Goal: Task Accomplishment & Management: Manage account settings

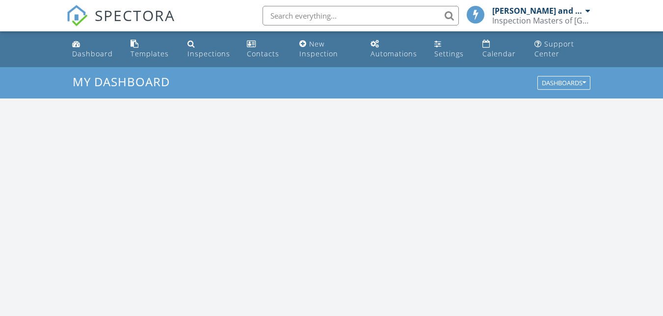
scroll to position [908, 678]
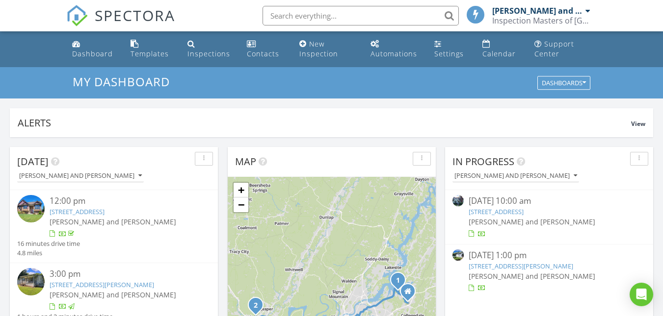
click at [532, 265] on link "101 E Manning St, Chattanooga, TN 37405" at bounding box center [521, 266] width 104 height 9
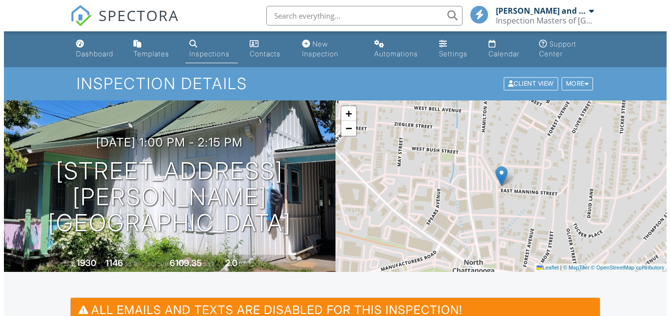
scroll to position [259, 0]
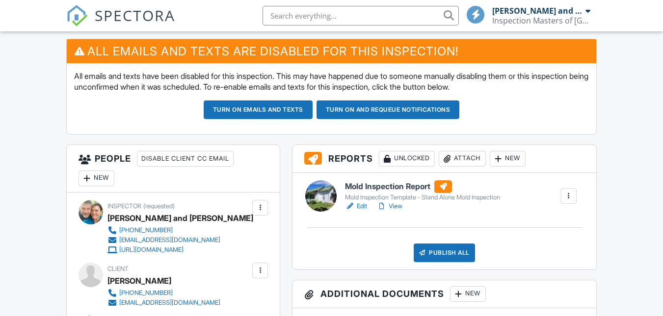
click at [465, 157] on div "Attach" at bounding box center [462, 159] width 47 height 16
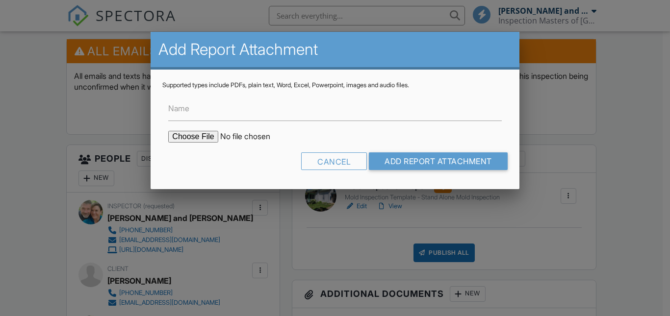
click at [208, 139] on input "file" at bounding box center [251, 137] width 167 height 12
type input "C:\fakepath\Laboratory Analysis - Manning.pdf"
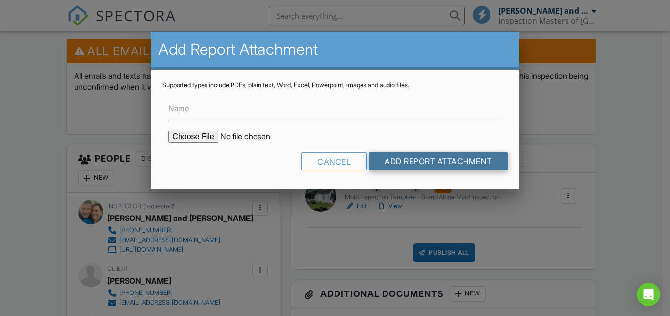
click at [406, 155] on input "Add Report Attachment" at bounding box center [438, 162] width 139 height 18
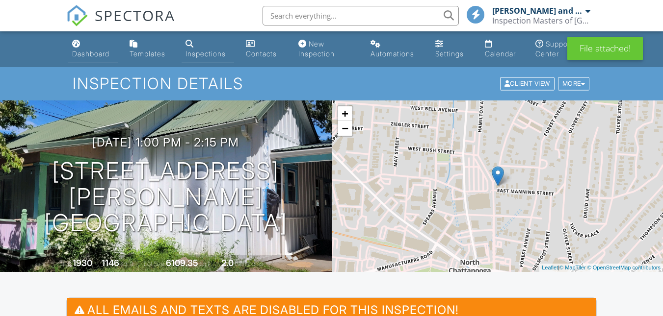
click at [96, 52] on div "Dashboard" at bounding box center [90, 54] width 37 height 8
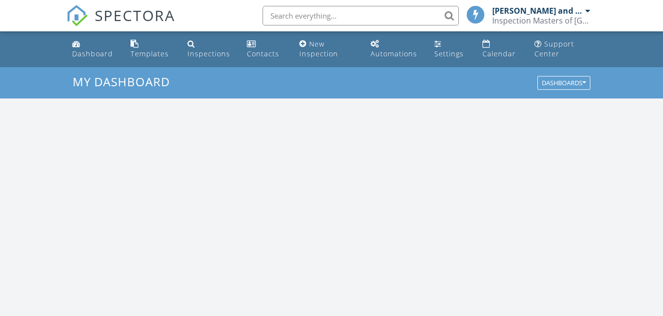
scroll to position [908, 678]
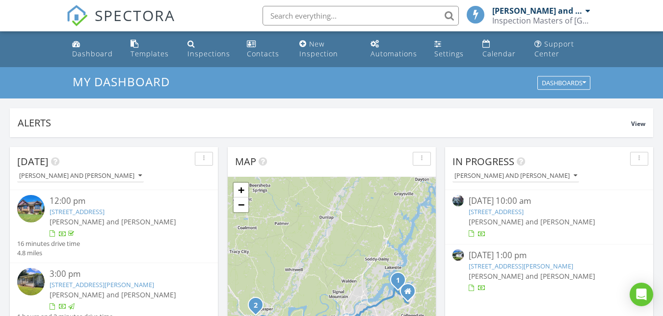
click at [523, 211] on link "616 Signal Mountain Blvd, Signal Mountain, TN 37377" at bounding box center [496, 212] width 55 height 9
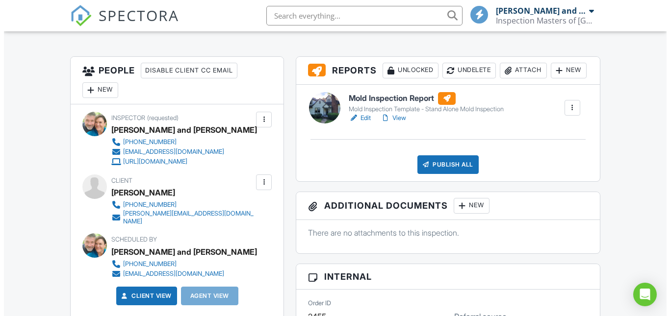
scroll to position [244, 0]
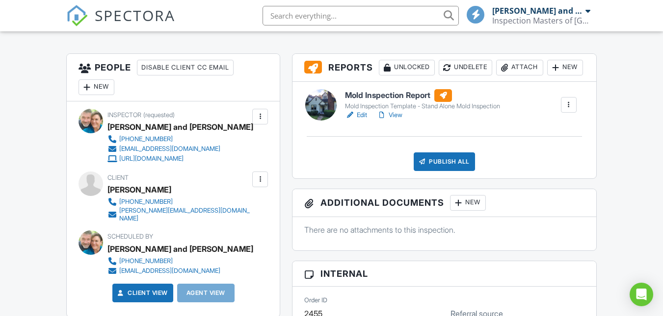
click at [496, 76] on div "Attach" at bounding box center [519, 68] width 47 height 16
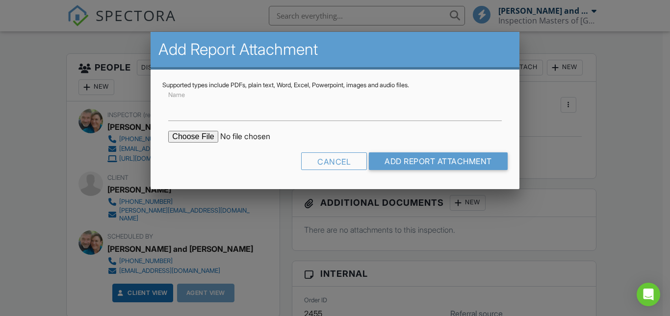
click at [198, 137] on input "file" at bounding box center [251, 137] width 167 height 12
type input "C:\fakepath\Laboratory analysis - Signal Mountain.pdf"
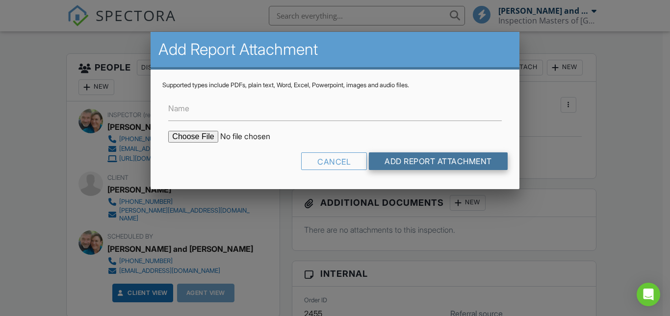
click at [422, 161] on input "Add Report Attachment" at bounding box center [438, 162] width 139 height 18
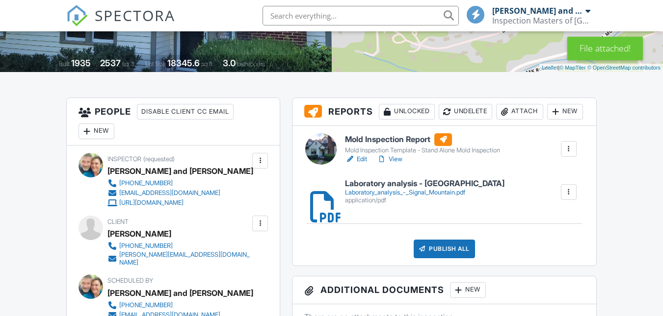
scroll to position [262, 0]
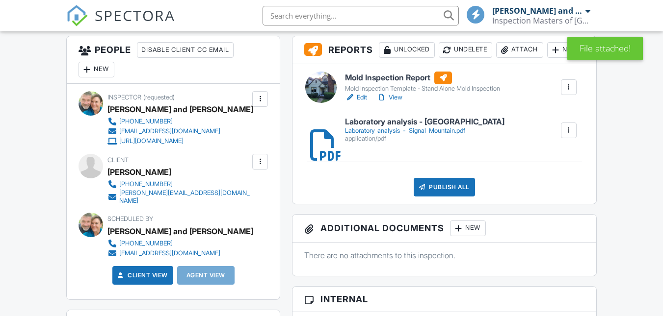
click at [361, 93] on link "Edit" at bounding box center [356, 98] width 22 height 10
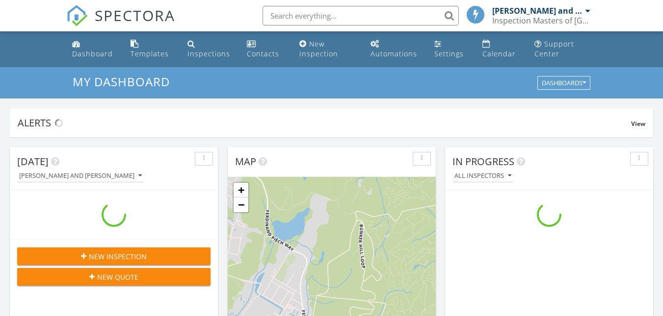
scroll to position [908, 678]
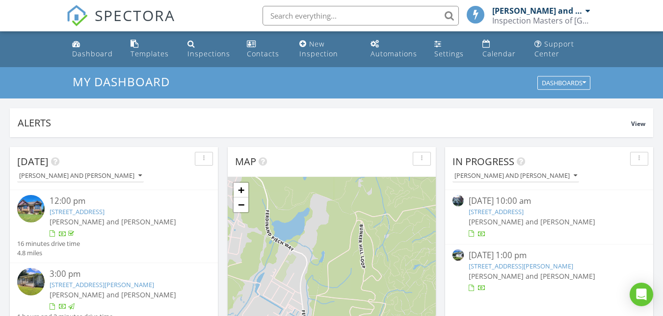
click at [521, 266] on link "101 E Manning St, Chattanooga, TN 37405" at bounding box center [521, 266] width 104 height 9
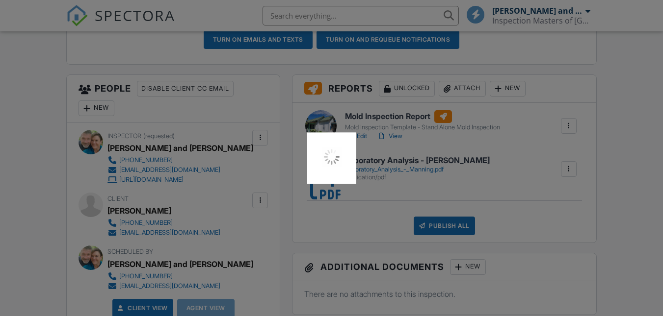
scroll to position [329, 0]
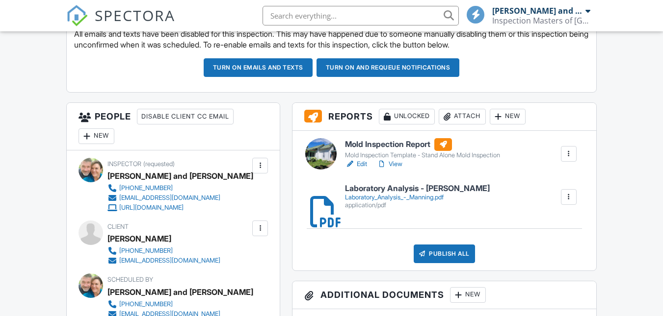
scroll to position [293, 0]
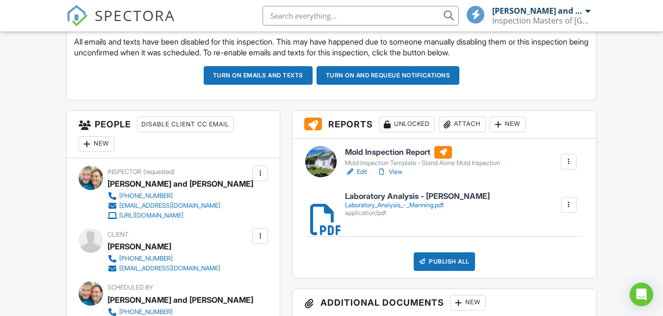
click at [278, 70] on button "Turn on emails and texts" at bounding box center [258, 75] width 109 height 19
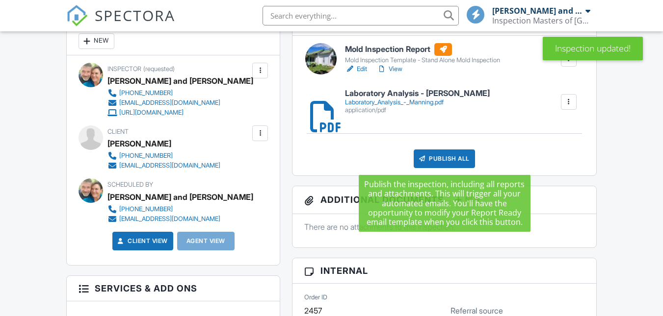
click at [445, 156] on div "Publish All" at bounding box center [444, 159] width 61 height 19
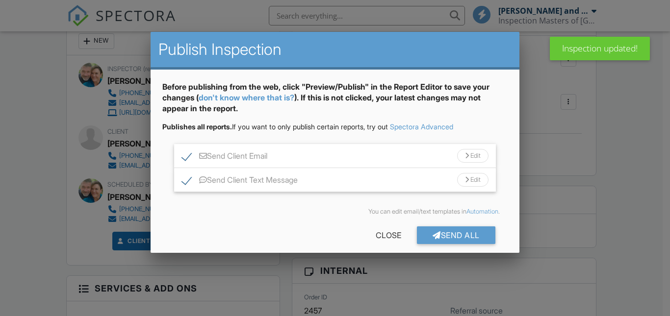
click at [182, 182] on label "Send Client Text Message" at bounding box center [240, 182] width 116 height 12
click at [185, 180] on label "Send Client Text Message" at bounding box center [240, 182] width 116 height 12
click at [185, 179] on input "Send Client Text Message" at bounding box center [185, 175] width 6 height 6
checkbox input "true"
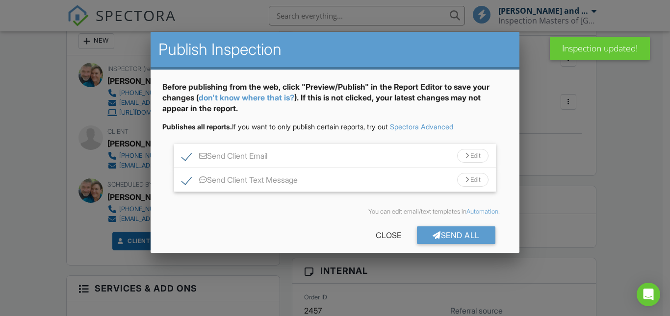
click at [460, 180] on div "Edit" at bounding box center [472, 180] width 31 height 14
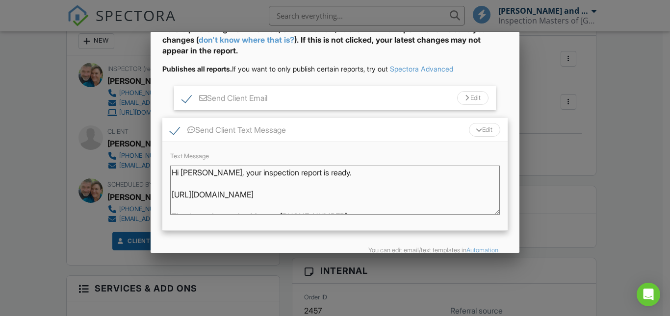
scroll to position [64, 0]
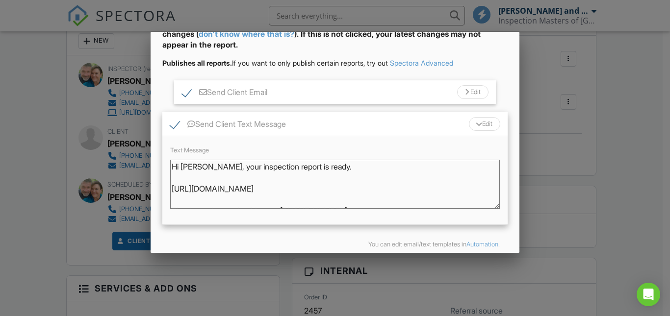
click at [205, 167] on textarea "Hi [PERSON_NAME], your inspection report is ready. [URL][DOMAIN_NAME] Thank you…" at bounding box center [334, 184] width 329 height 49
type textarea "Hi [PERSON_NAME], the mold inspection report is ready. [URL][DOMAIN_NAME] Thank…"
click at [465, 93] on div at bounding box center [467, 92] width 4 height 6
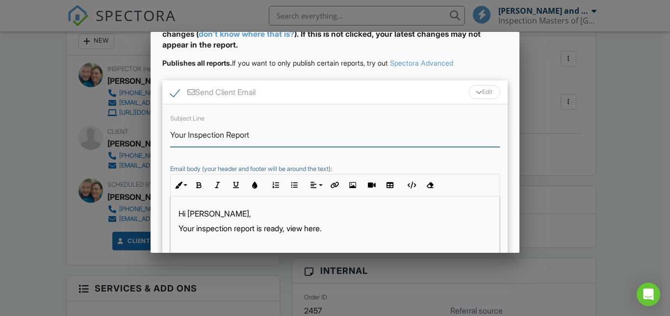
click at [226, 135] on input "Your Inspection Report" at bounding box center [334, 135] width 329 height 24
drag, startPoint x: 226, startPoint y: 135, endPoint x: 166, endPoint y: 138, distance: 59.9
click at [166, 138] on div "Subject Line Your Inspection Report Email body (your header and footer will be …" at bounding box center [334, 191] width 345 height 174
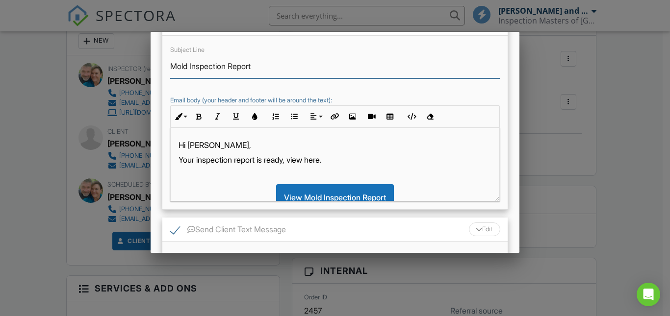
scroll to position [135, 0]
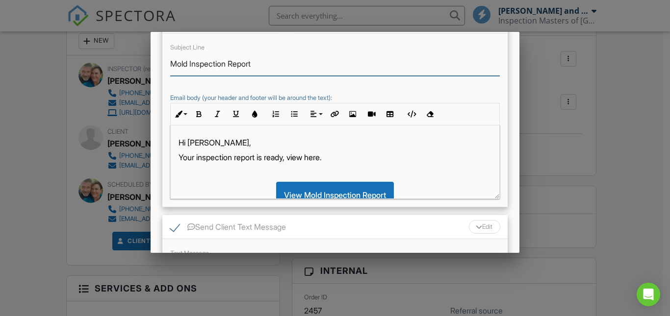
type input "Mold Inspection Report"
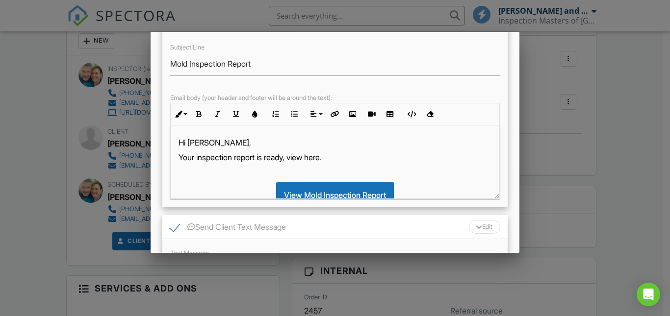
click at [195, 157] on p "Your inspection report is ready, view here." at bounding box center [335, 157] width 312 height 11
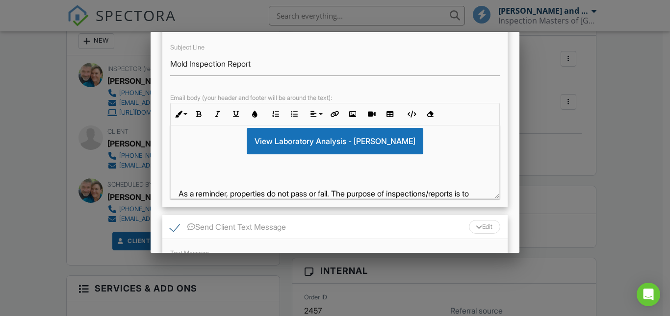
scroll to position [111, 0]
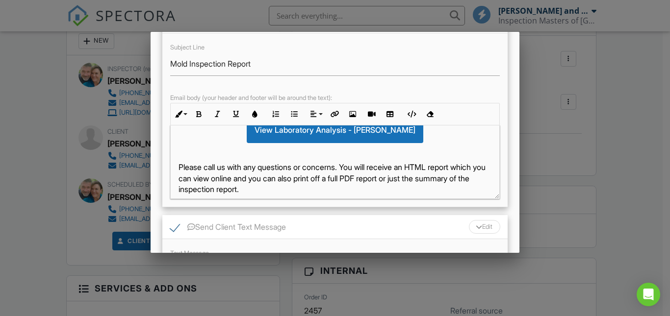
click at [352, 167] on p "Please call us with any questions or concerns. You will receive an HTML report …" at bounding box center [335, 178] width 312 height 33
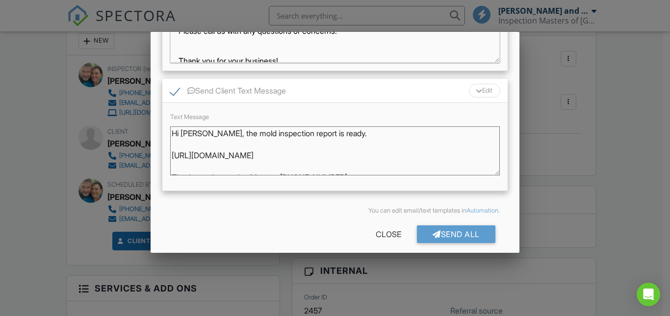
scroll to position [280, 0]
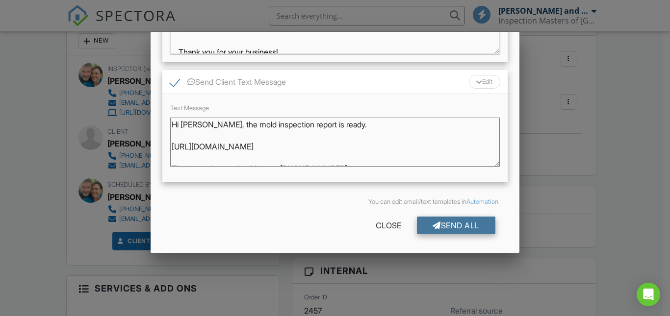
click at [453, 223] on div "Send All" at bounding box center [456, 226] width 78 height 18
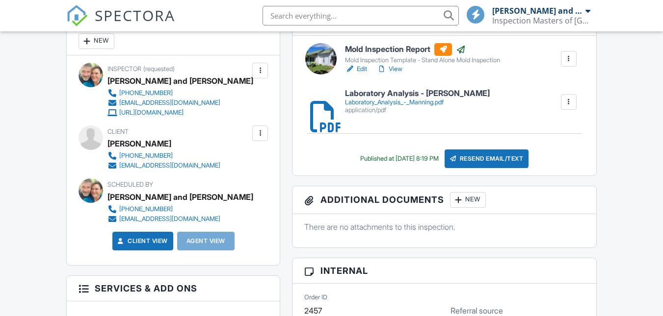
scroll to position [31, 0]
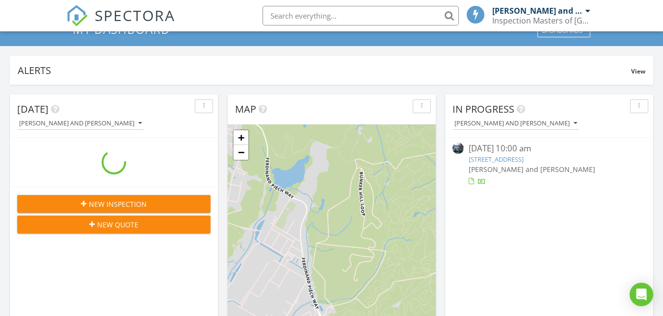
scroll to position [908, 678]
click at [521, 157] on link "616 Signal Mountain Blvd, Signal Mountain, TN 37377" at bounding box center [496, 159] width 55 height 9
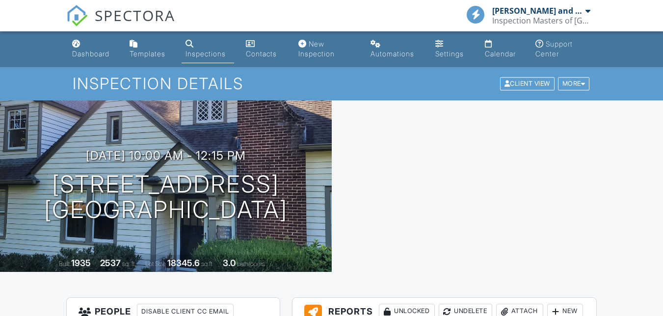
scroll to position [275, 0]
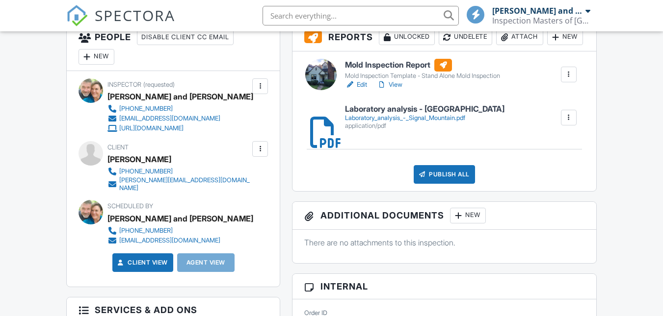
click at [361, 90] on link "Edit" at bounding box center [356, 85] width 22 height 10
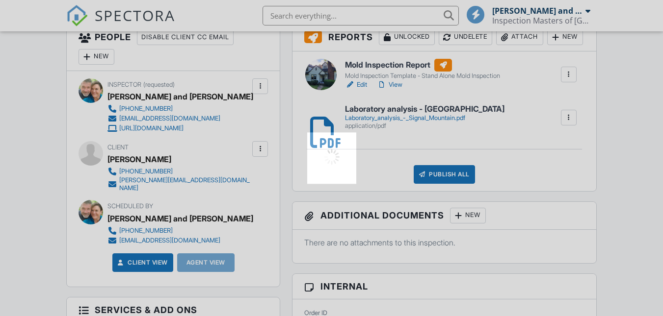
scroll to position [0, 0]
